Goal: Transaction & Acquisition: Purchase product/service

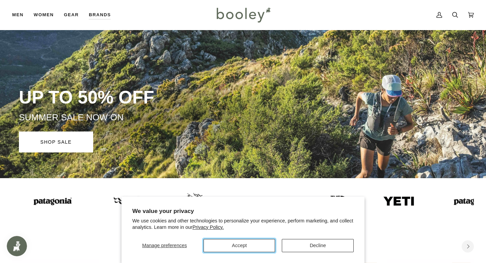
click at [245, 244] on button "Accept" at bounding box center [240, 245] width 72 height 13
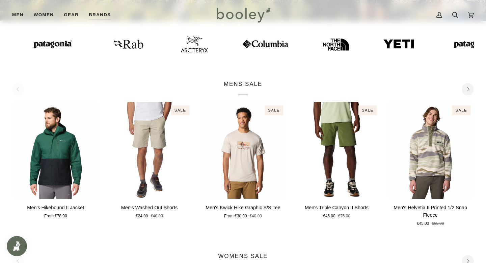
scroll to position [218, 0]
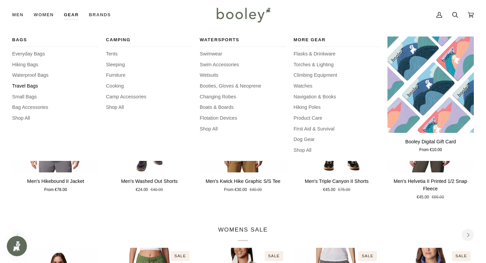
click at [26, 85] on span "Travel Bags" at bounding box center [55, 85] width 86 height 7
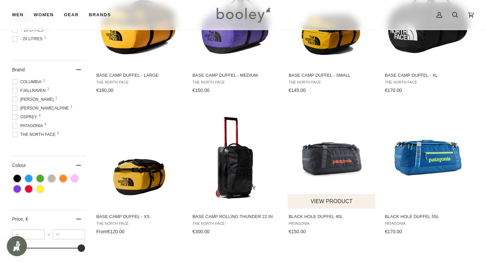
scroll to position [186, 0]
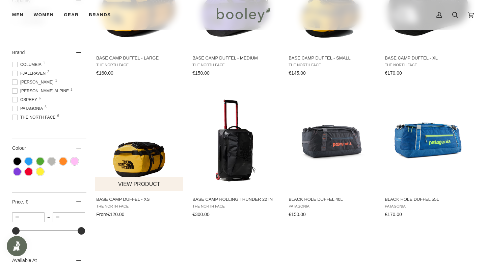
click at [139, 201] on span "Base Camp Duffel - XS" at bounding box center [139, 199] width 86 height 6
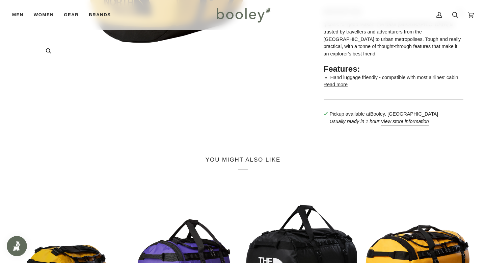
scroll to position [256, 0]
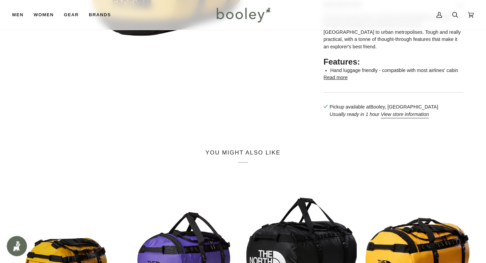
click at [337, 81] on button "Read more" at bounding box center [336, 77] width 24 height 7
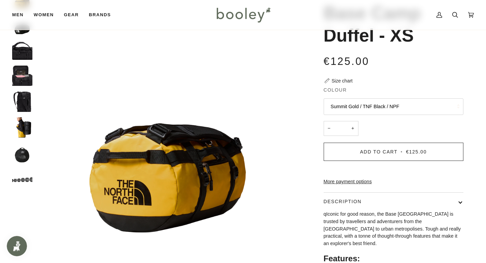
scroll to position [56, 0]
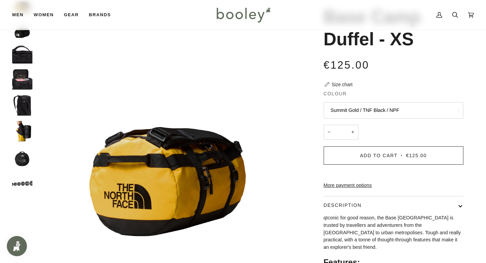
click at [28, 134] on img "The North Face Base Camp Duffel - XS TNF Black / TNF White - Booley Galway" at bounding box center [22, 131] width 20 height 20
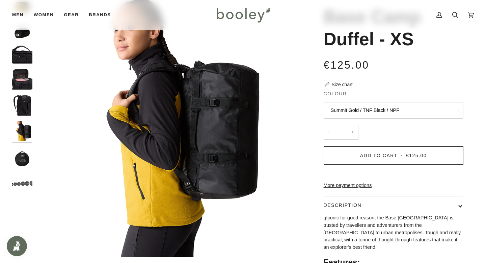
click at [26, 155] on img "The North Face Base Camp Duffel - XS TNF Black / TNF White - Booley Galway" at bounding box center [22, 157] width 20 height 20
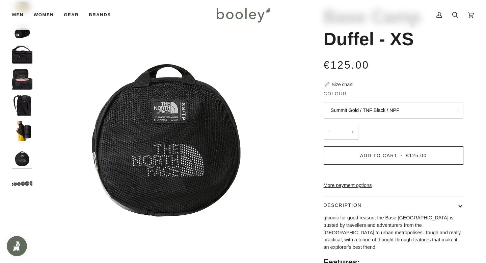
click at [19, 112] on img "The North Face Base Camp Duffel - XS TNF Black / TNF White - Booley Galway" at bounding box center [22, 105] width 20 height 20
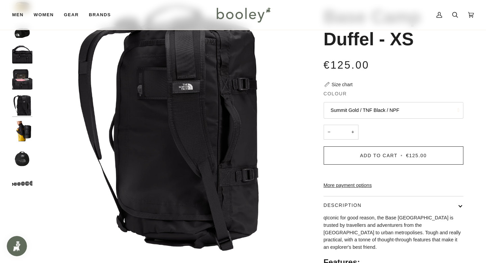
click at [21, 75] on img "The North Face Base Camp Duffel - XS TNF Black / TNF White - Booley Galway" at bounding box center [22, 79] width 20 height 20
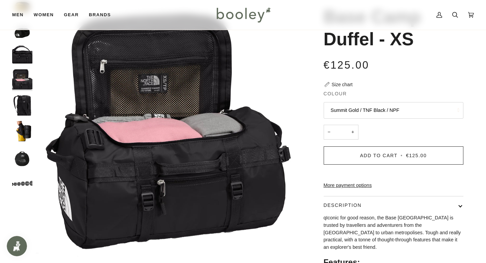
click at [27, 161] on img "The North Face Base Camp Duffel - XS TNF Black / TNF White - Booley Galway" at bounding box center [22, 157] width 20 height 20
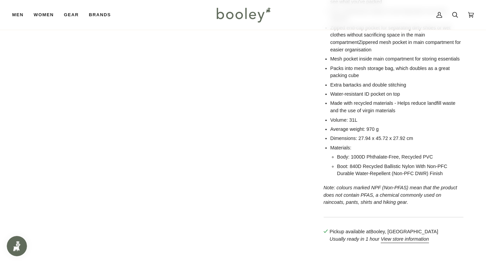
scroll to position [418, 0]
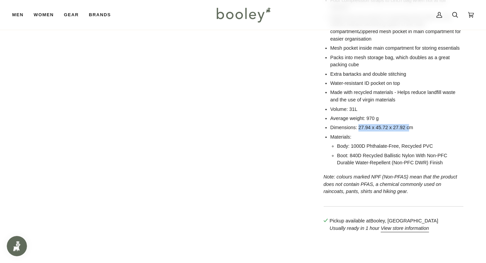
drag, startPoint x: 359, startPoint y: 131, endPoint x: 411, endPoint y: 131, distance: 51.3
click at [411, 131] on li "Dimensions: 27.94 x 45.72 x 27.92 cm" at bounding box center [397, 127] width 133 height 7
click at [394, 135] on ul "Hand luggage friendly - compatible with most airlines' cabin baggage requiremen…" at bounding box center [397, 36] width 133 height 262
drag, startPoint x: 393, startPoint y: 133, endPoint x: 403, endPoint y: 132, distance: 9.8
click at [403, 131] on li "Dimensions: 27.94 x 45.72 x 27.92 cm" at bounding box center [397, 127] width 133 height 7
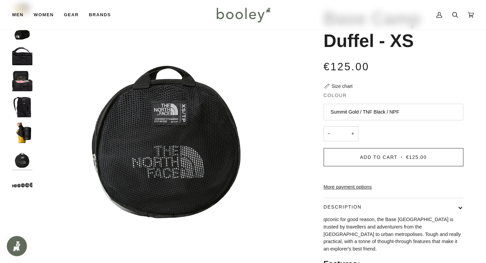
scroll to position [61, 0]
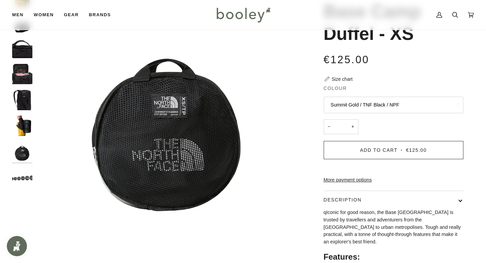
click at [20, 121] on img "The North Face Base Camp Duffel - XS TNF Black / TNF White - Booley Galway" at bounding box center [22, 125] width 20 height 20
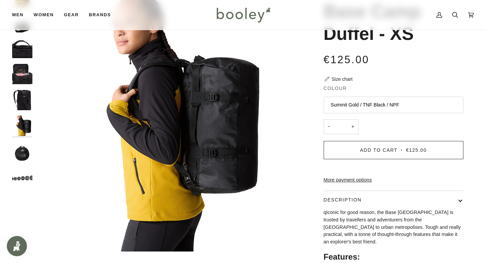
click at [25, 101] on img "The North Face Base Camp Duffel - XS TNF Black / TNF White - Booley Galway" at bounding box center [22, 100] width 20 height 20
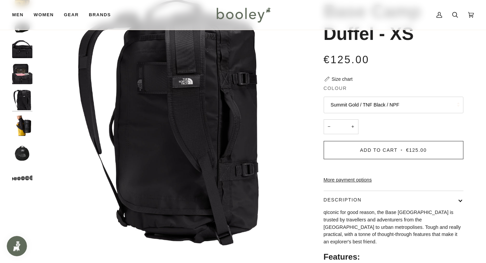
click at [24, 117] on img "The North Face Base Camp Duffel - XS TNF Black / TNF White - Booley Galway" at bounding box center [22, 125] width 20 height 20
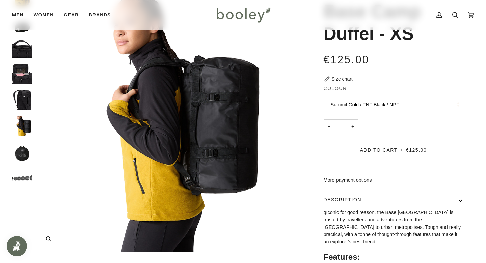
scroll to position [0, 0]
